Goal: Find specific page/section: Find specific page/section

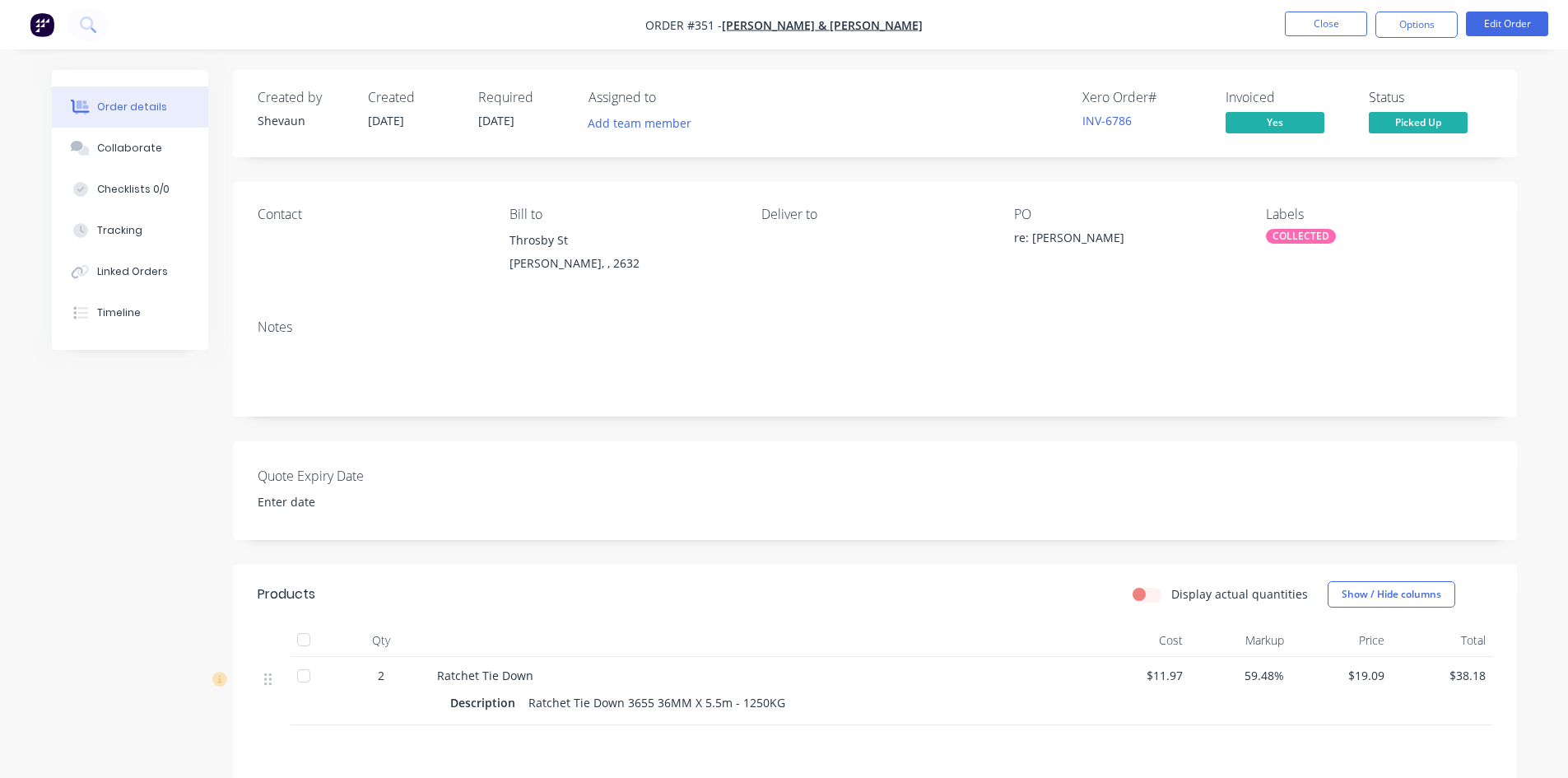
scroll to position [240, 0]
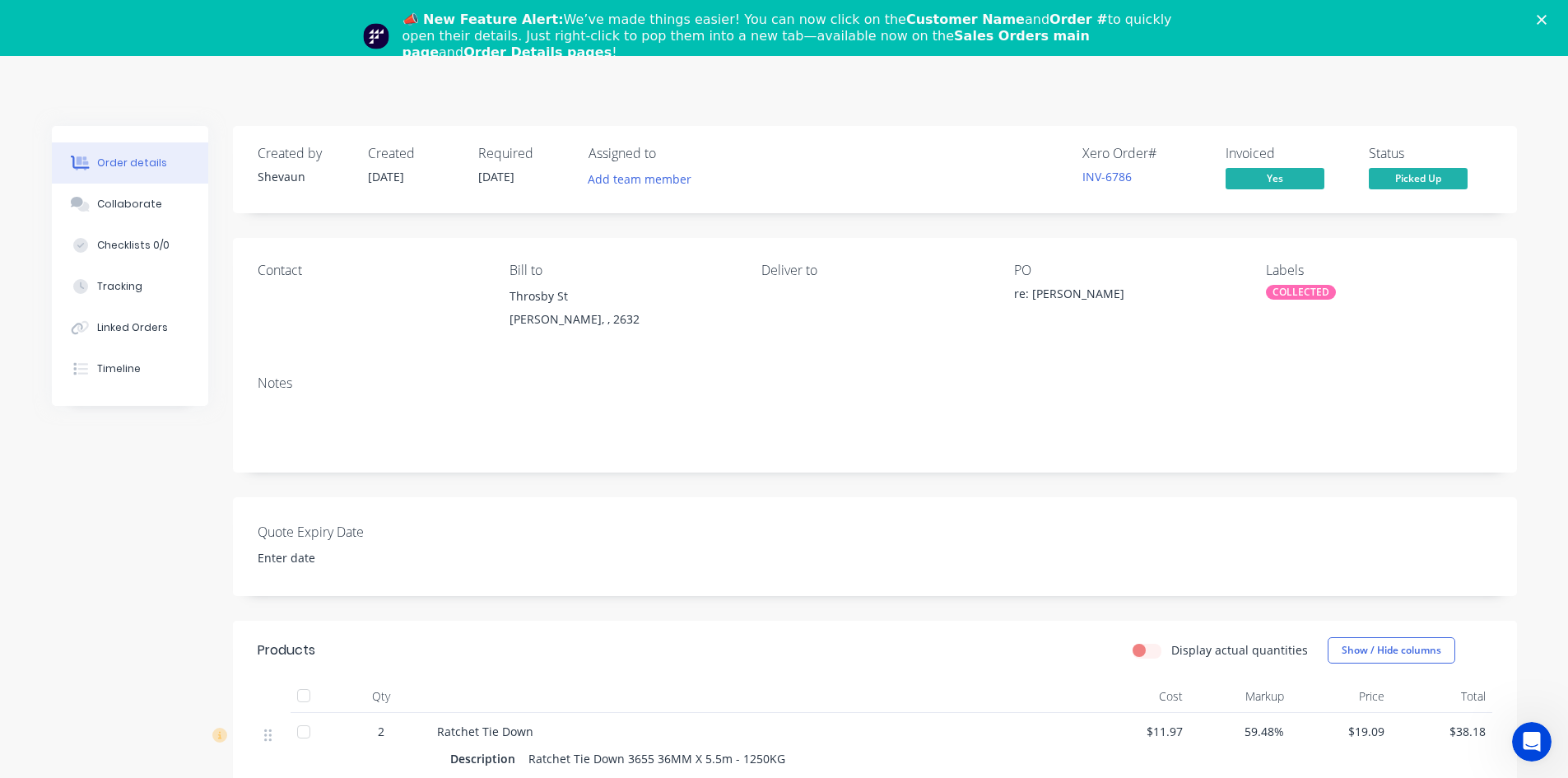
click at [99, 610] on div "Created by Shevaun Created [DATE] Required [DATE] Assigned to Add team member X…" at bounding box center [784, 599] width 1465 height 948
click at [1546, 17] on polygon "Close" at bounding box center [1541, 20] width 10 height 10
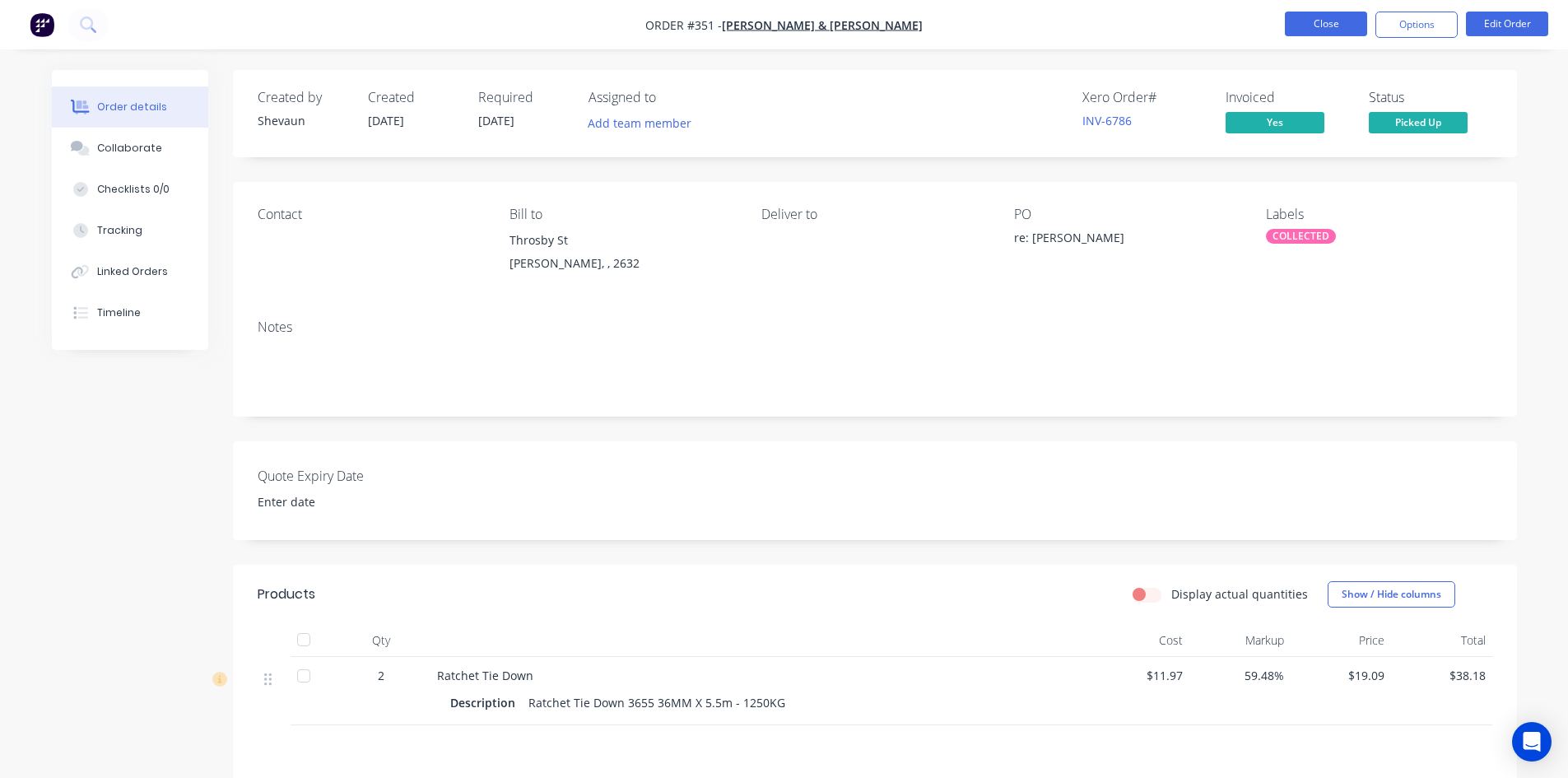
click at [1341, 23] on button "Close" at bounding box center [1325, 24] width 82 height 25
